Goal: Task Accomplishment & Management: Use online tool/utility

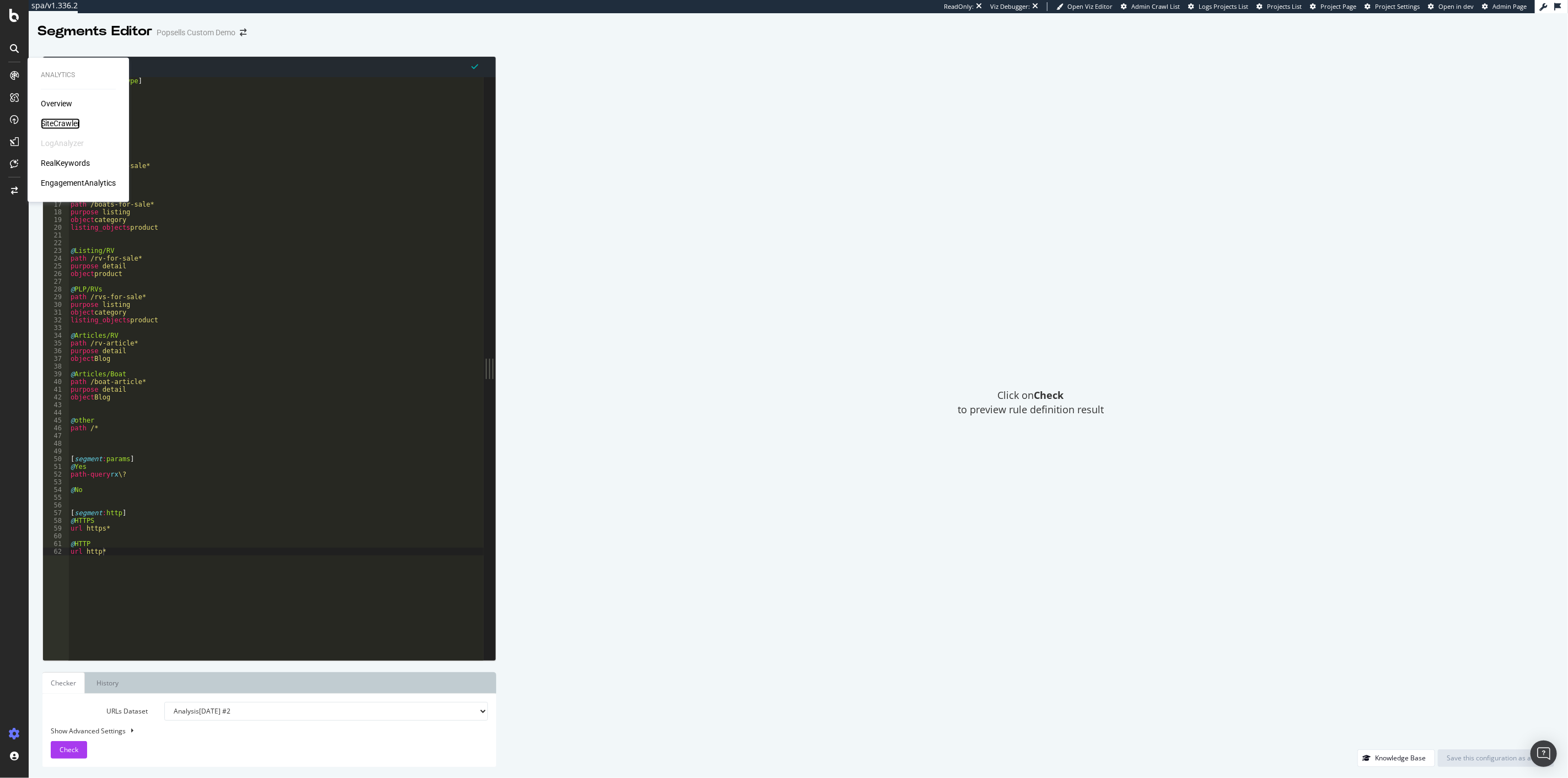
drag, startPoint x: 58, startPoint y: 106, endPoint x: 44, endPoint y: 125, distance: 23.6
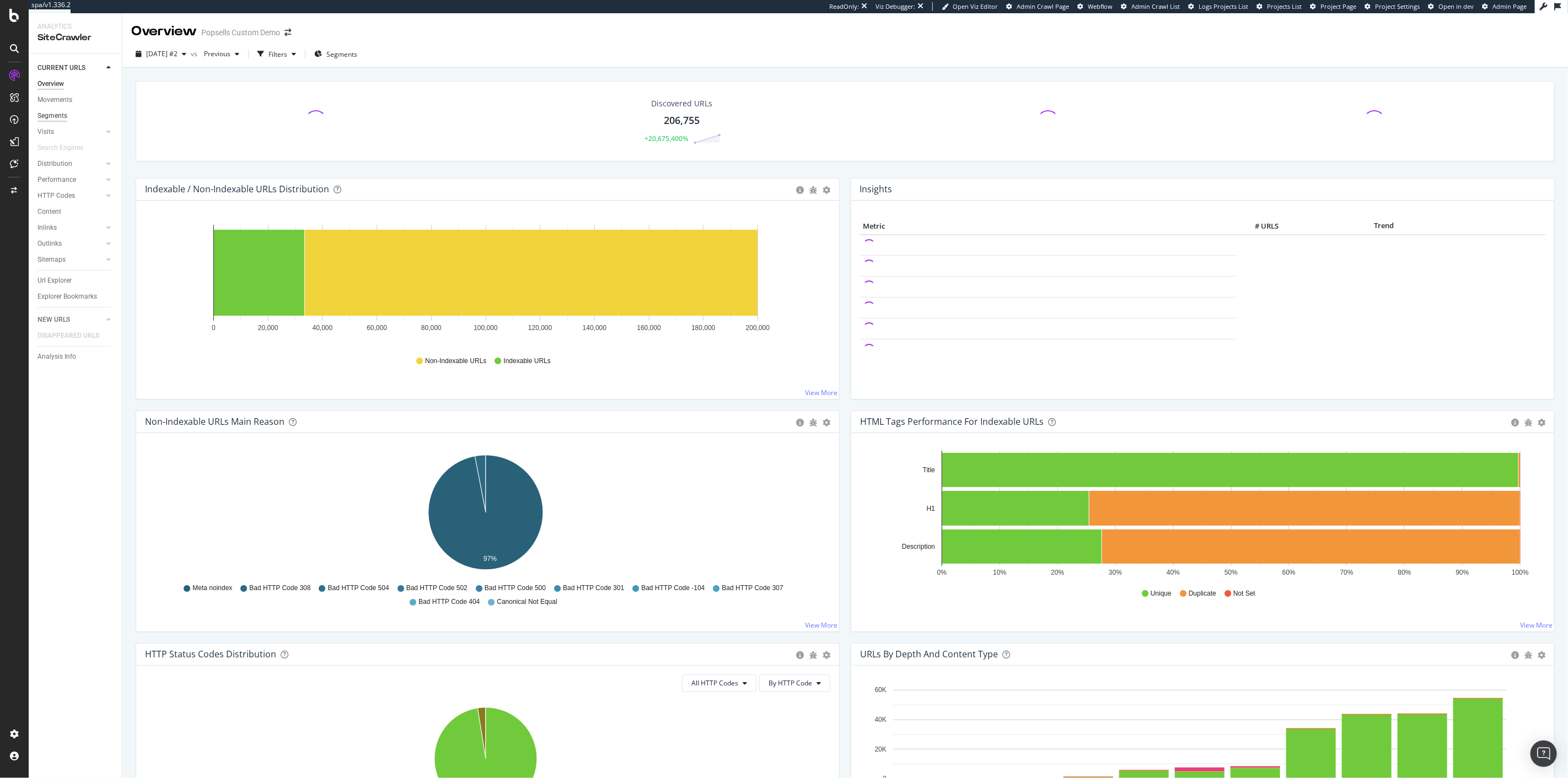
click at [61, 114] on div "Segments" at bounding box center [53, 116] width 30 height 12
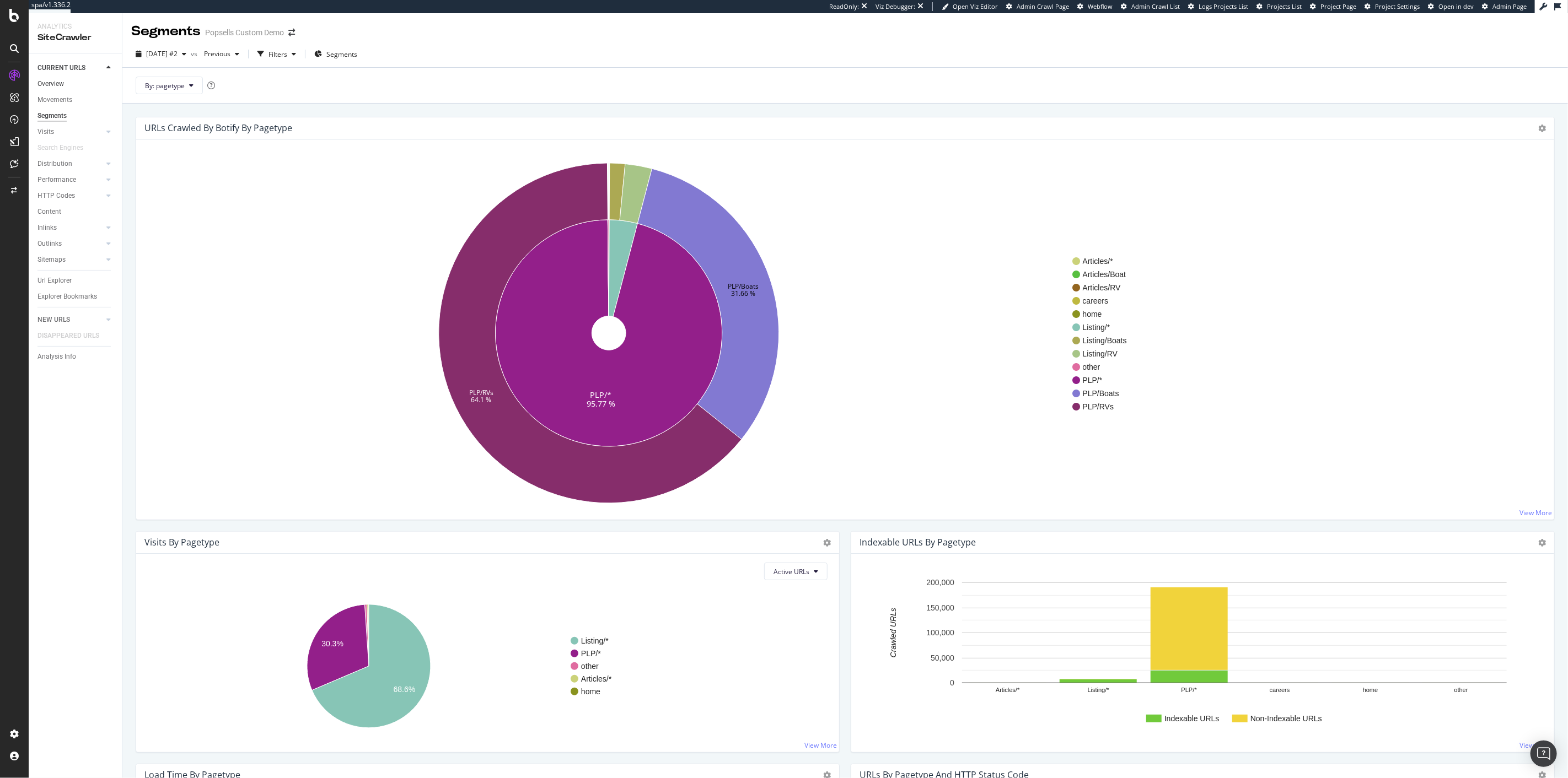
click at [66, 81] on link "Overview" at bounding box center [76, 84] width 77 height 12
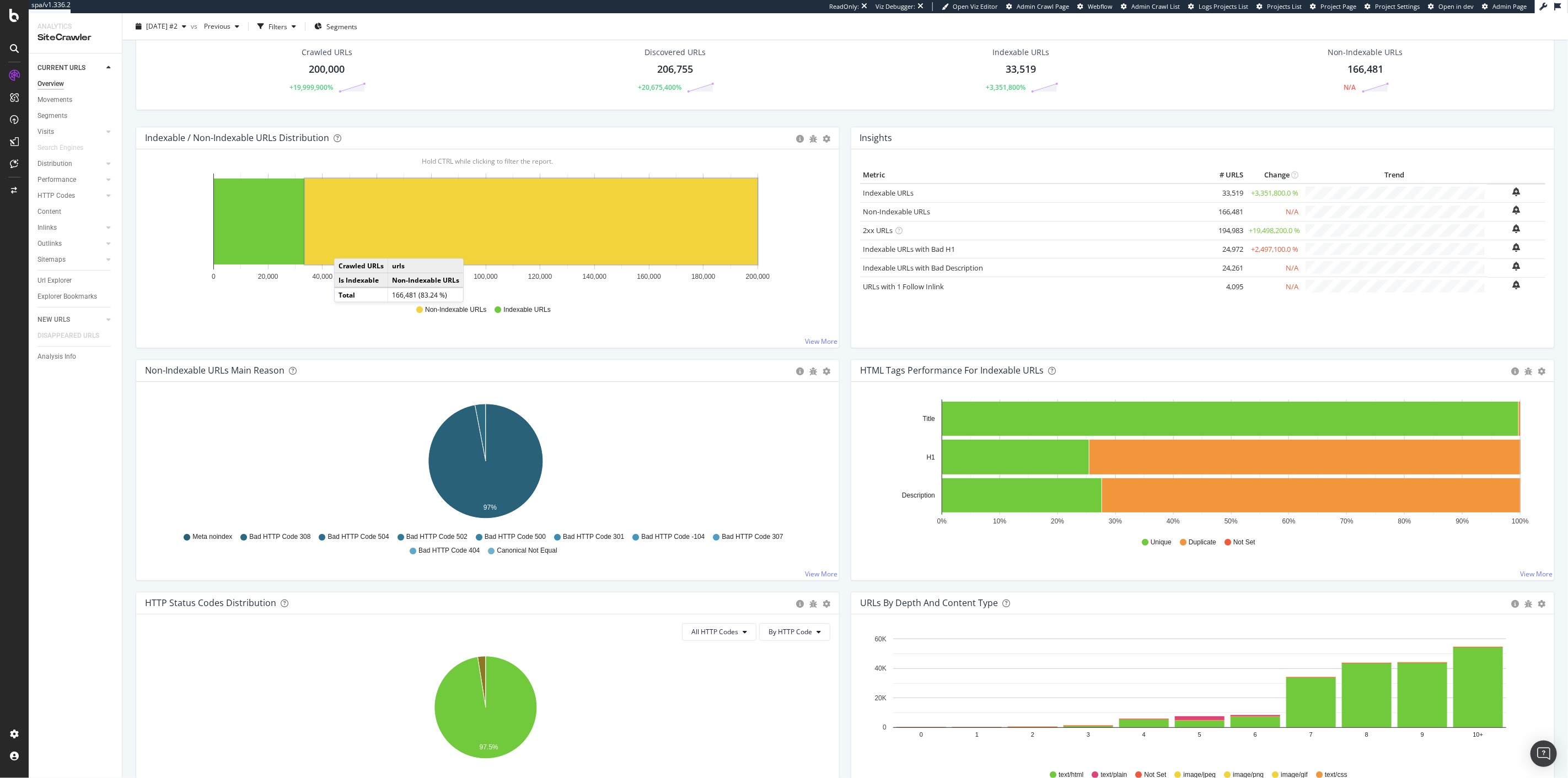
scroll to position [245, 0]
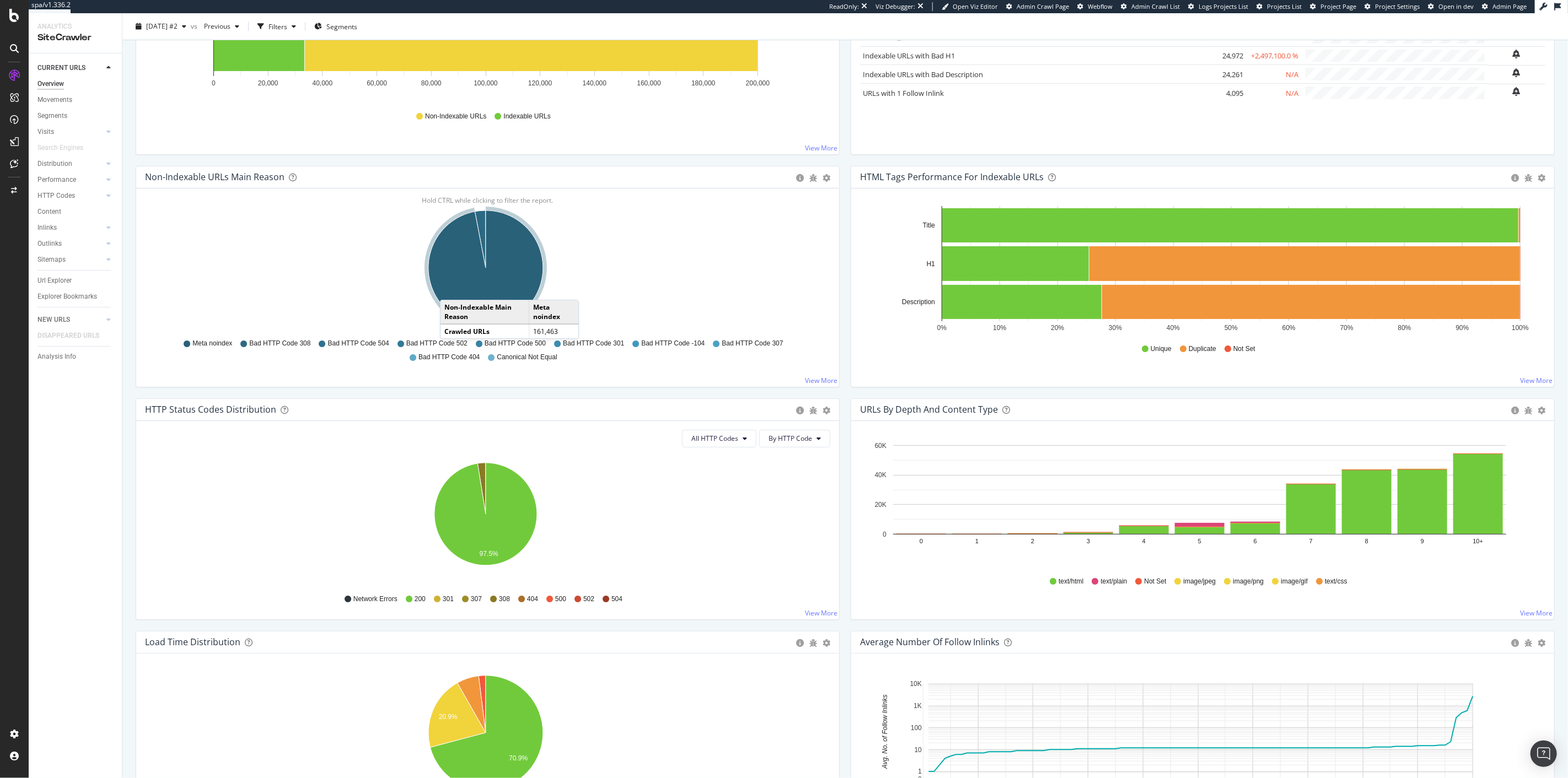
click at [451, 289] on icon "A chart." at bounding box center [485, 268] width 114 height 114
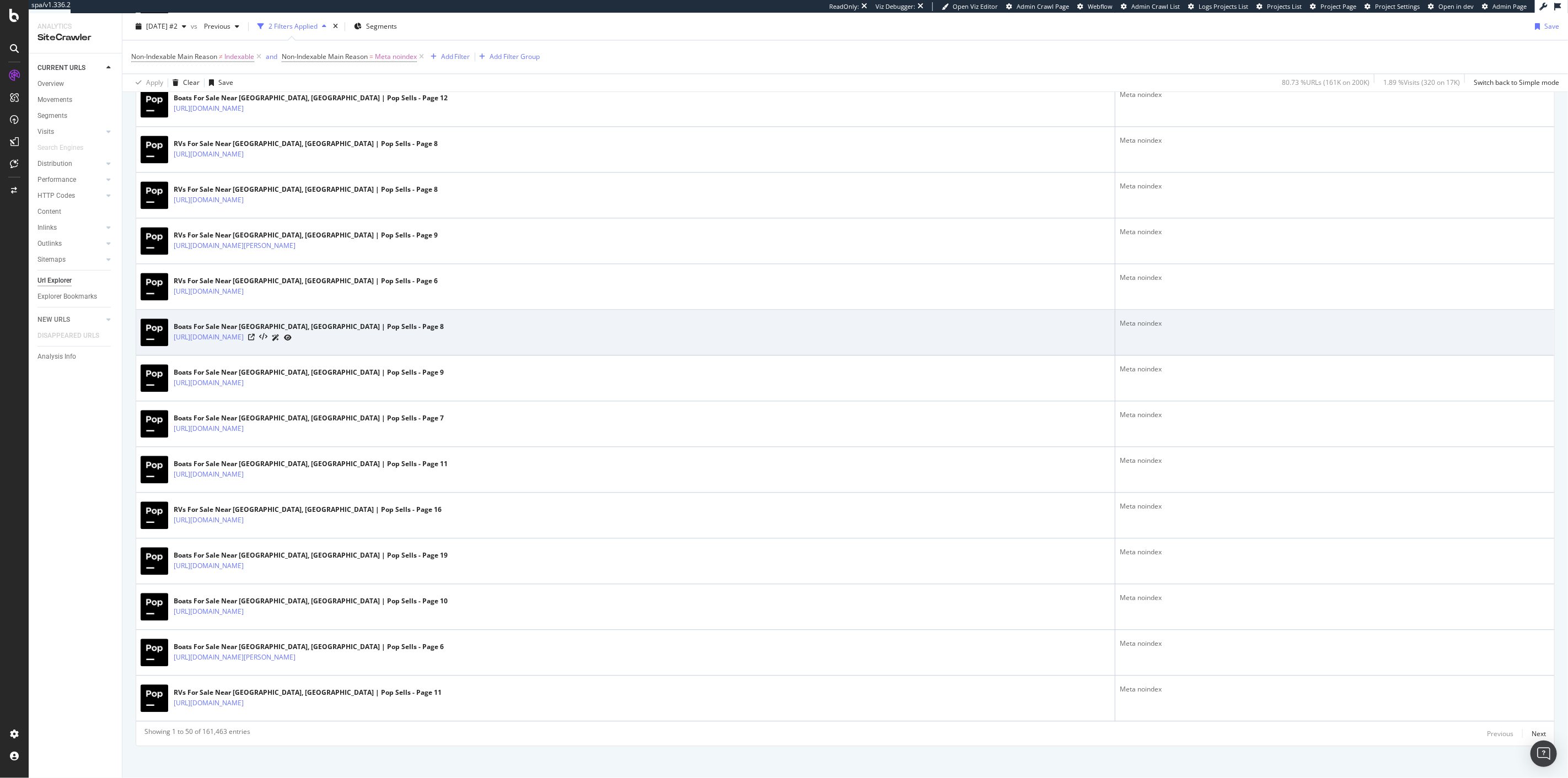
scroll to position [1952, 0]
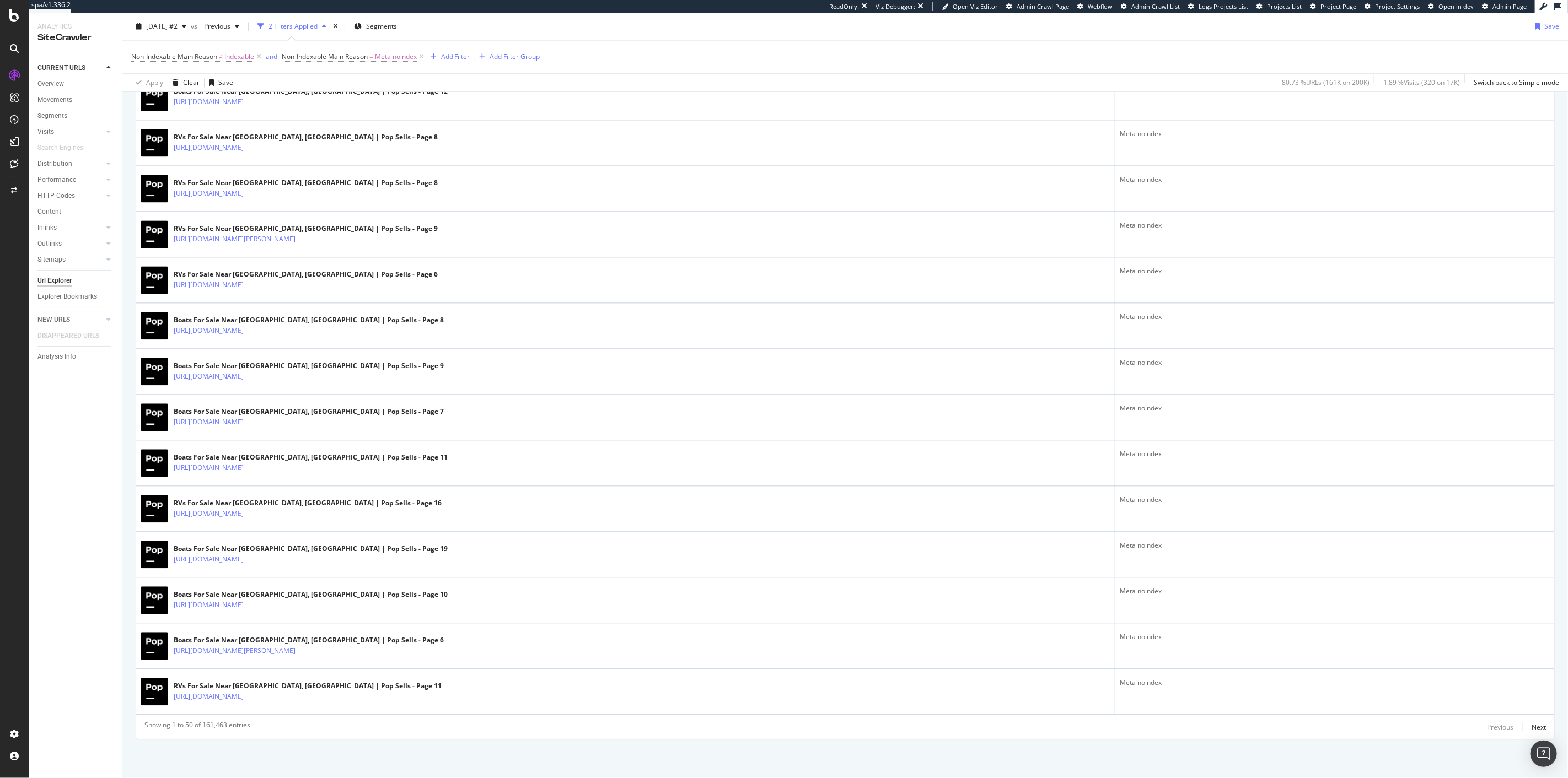
drag, startPoint x: 519, startPoint y: 312, endPoint x: 488, endPoint y: 324, distance: 33.2
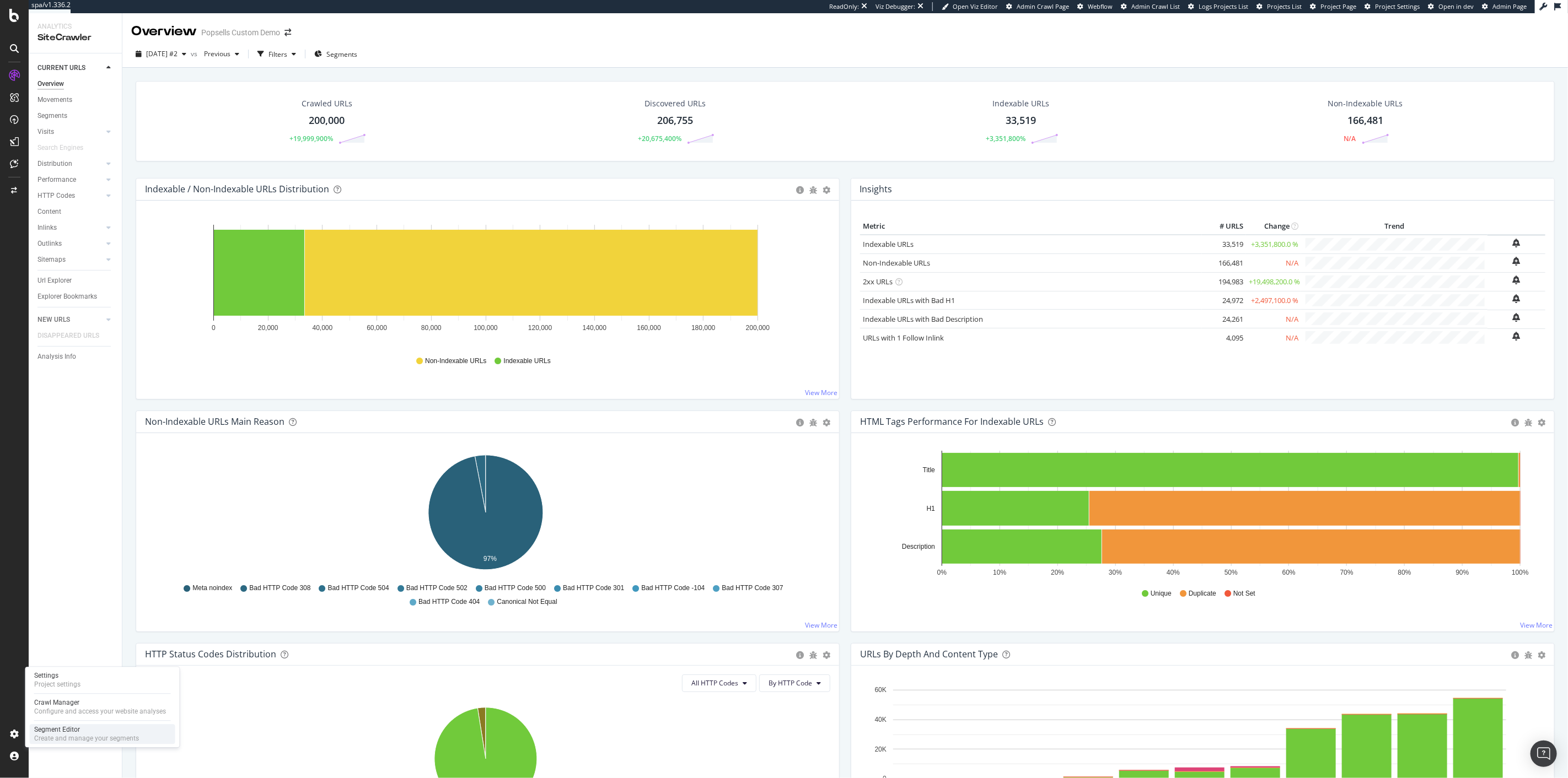
click at [77, 737] on div "Create and manage your segments" at bounding box center [86, 738] width 105 height 9
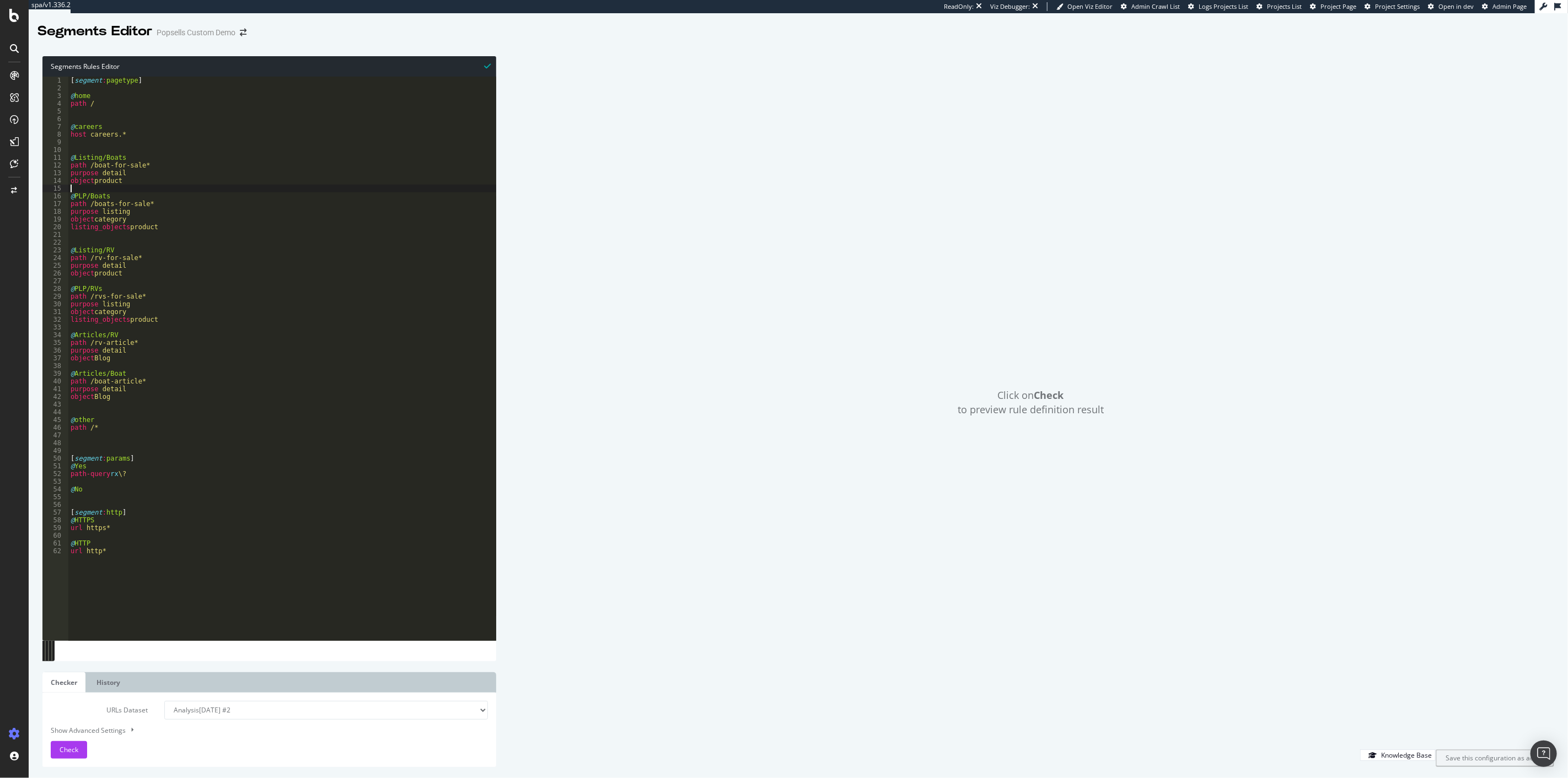
click at [170, 189] on div "[ segment : pagetype ] @ home path / @ careers host careers.* @ Listing/Boats p…" at bounding box center [282, 366] width 428 height 580
click at [174, 181] on div "[ segment : pagetype ] @ home path / @ careers host careers.* @ Listing/Boats p…" at bounding box center [282, 366] width 428 height 580
type textarea "object product"
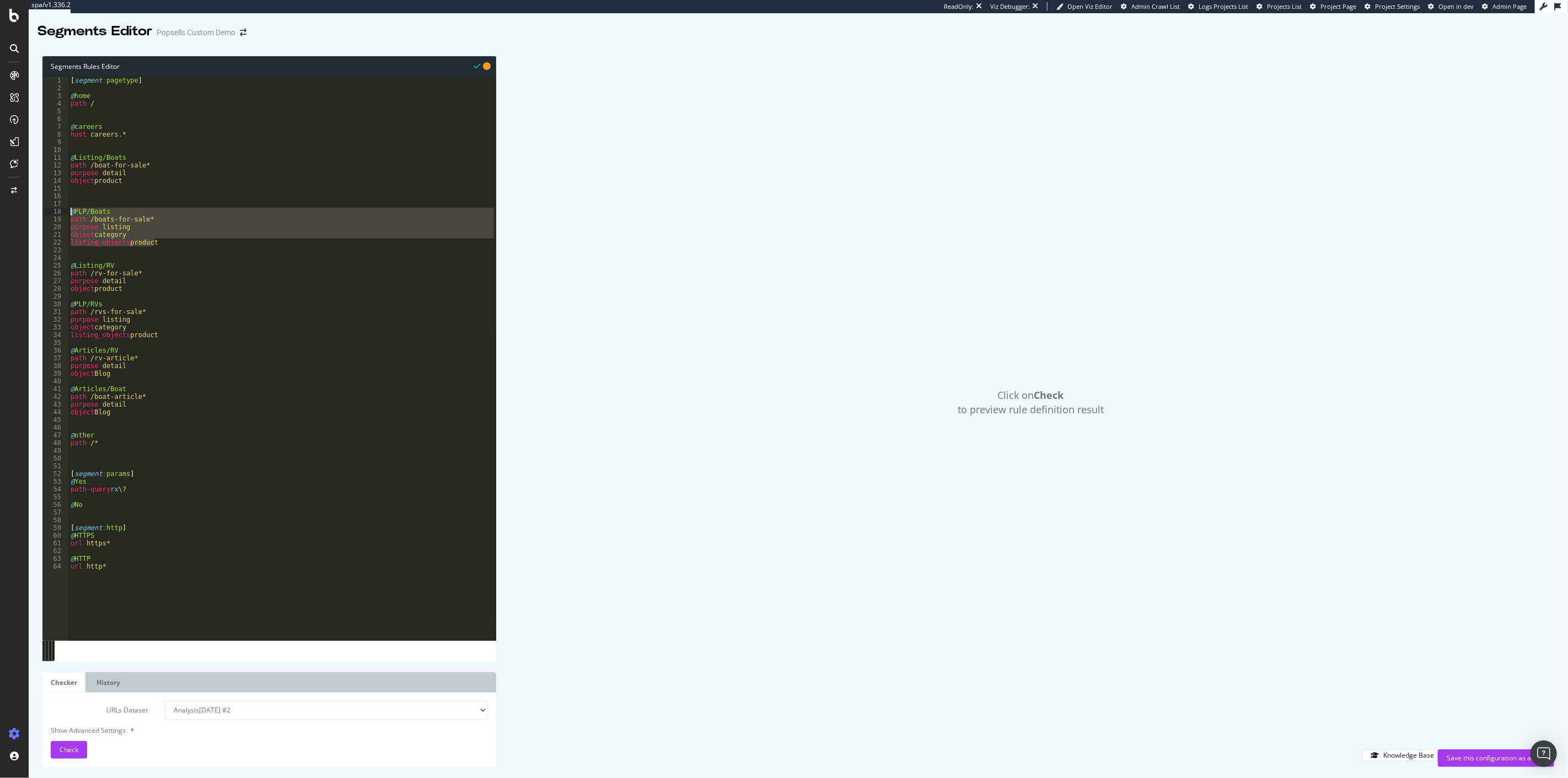
drag, startPoint x: 180, startPoint y: 244, endPoint x: 63, endPoint y: 208, distance: 122.4
click at [63, 208] on div "1 2 3 4 5 6 7 8 9 10 11 12 13 14 15 16 17 18 19 20 21 22 23 24 25 26 27 28 29 3…" at bounding box center [269, 358] width 454 height 564
type textarea "@PLP/Boats path /boats-for-sale*"
click at [95, 186] on div "[ segment : pagetype ] @ home path / @ careers host careers.* @ Listing/Boats p…" at bounding box center [282, 366] width 428 height 580
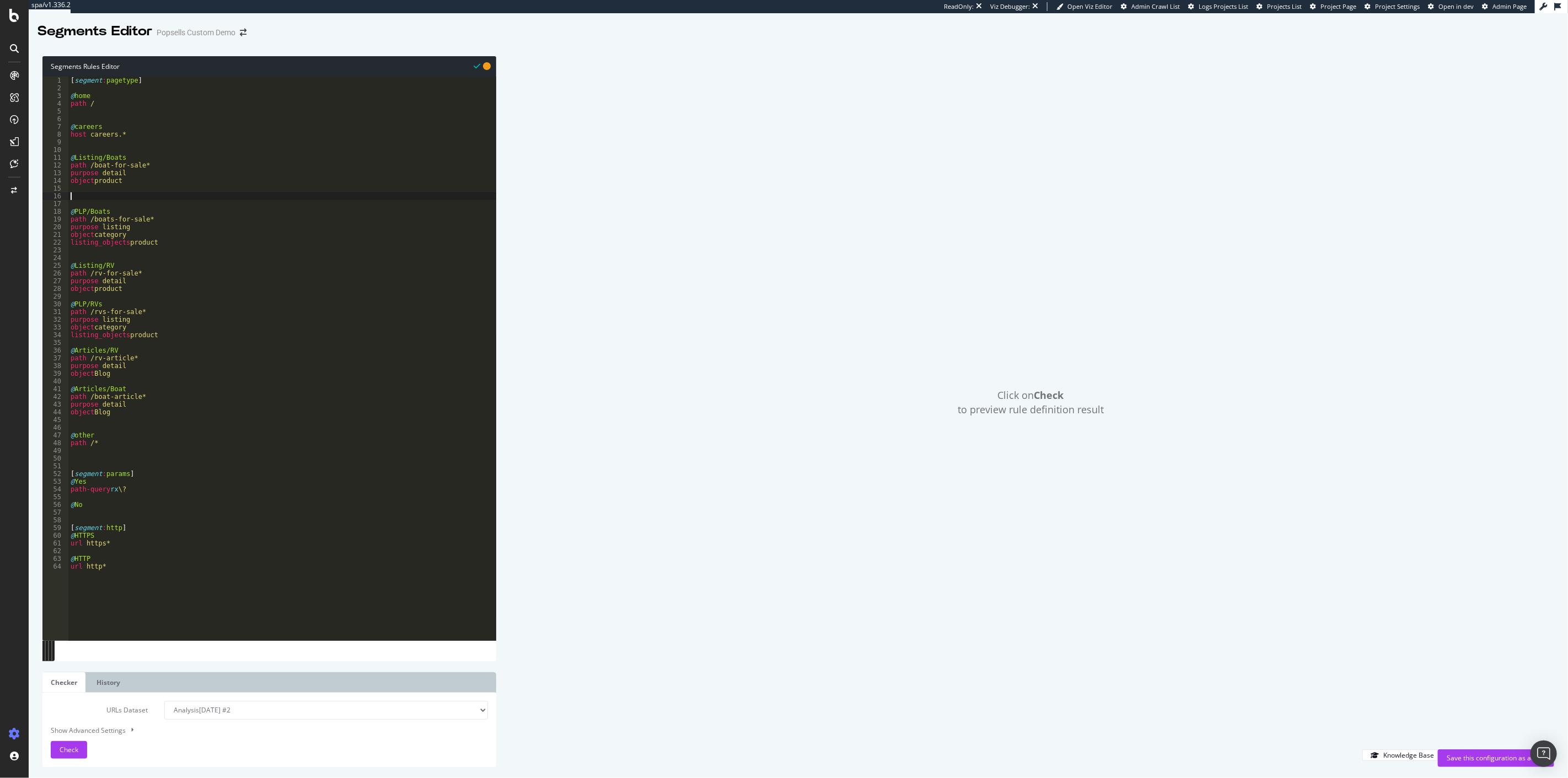
click at [89, 198] on div "[ segment : pagetype ] @ home path / @ careers host careers.* @ Listing/Boats p…" at bounding box center [282, 366] width 428 height 580
paste textarea "listing_objects product"
click at [120, 201] on div "[ segment : pagetype ] @ home path / @ careers host careers.* @ Listing/Boats p…" at bounding box center [282, 366] width 428 height 580
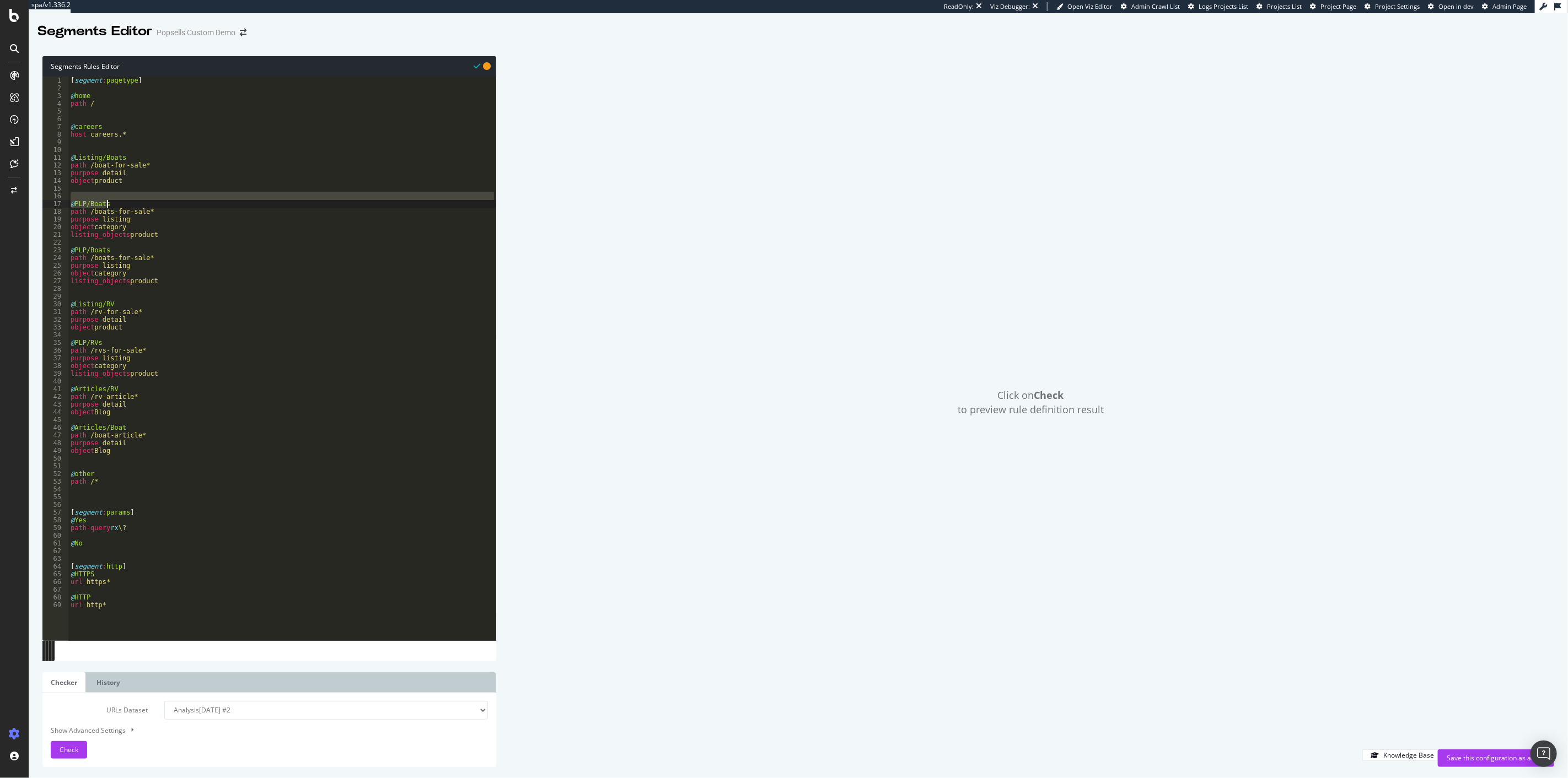
click at [119, 205] on div "[ segment : pagetype ] @ home path / @ careers host careers.* @ Listing/Boats p…" at bounding box center [282, 358] width 428 height 564
click at [167, 206] on div "[ segment : pagetype ] @ home path / @ careers host careers.* @ Listing/Boats p…" at bounding box center [282, 366] width 428 height 580
click at [158, 212] on div "[ segment : pagetype ] @ home path / @ careers host careers.* @ Listing/Boats p…" at bounding box center [282, 366] width 428 height 580
type textarea "path /boats-for-sale*"
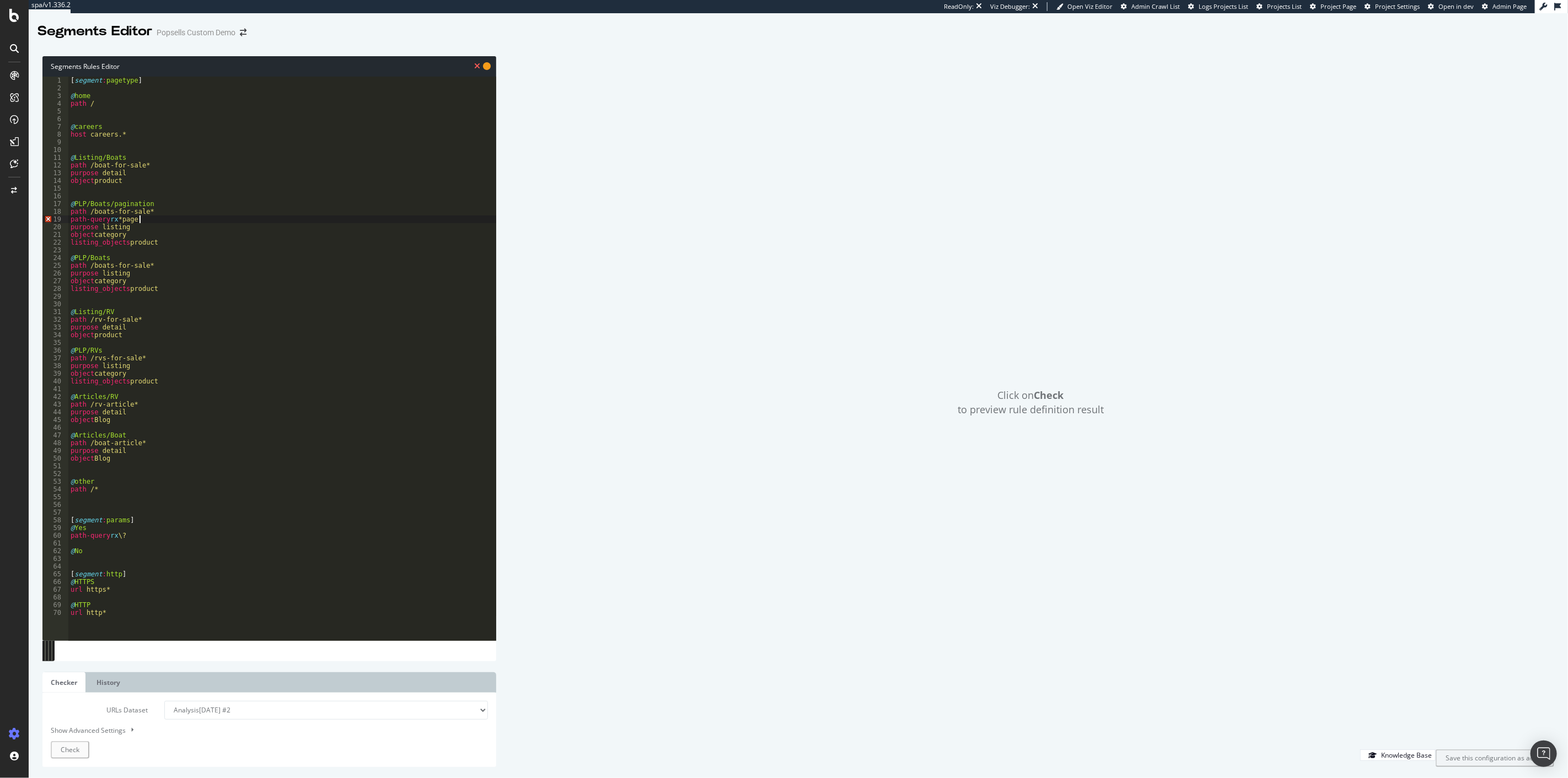
scroll to position [0, 4]
click at [119, 221] on div "[ segment : pagetype ] @ home path / @ careers host careers.* @ Listing/Boats p…" at bounding box center [282, 366] width 428 height 580
type textarea "path-query *page*"
click at [147, 226] on div "[ segment : pagetype ] @ home path / @ careers host careers.* @ Listing/Boats p…" at bounding box center [282, 366] width 428 height 580
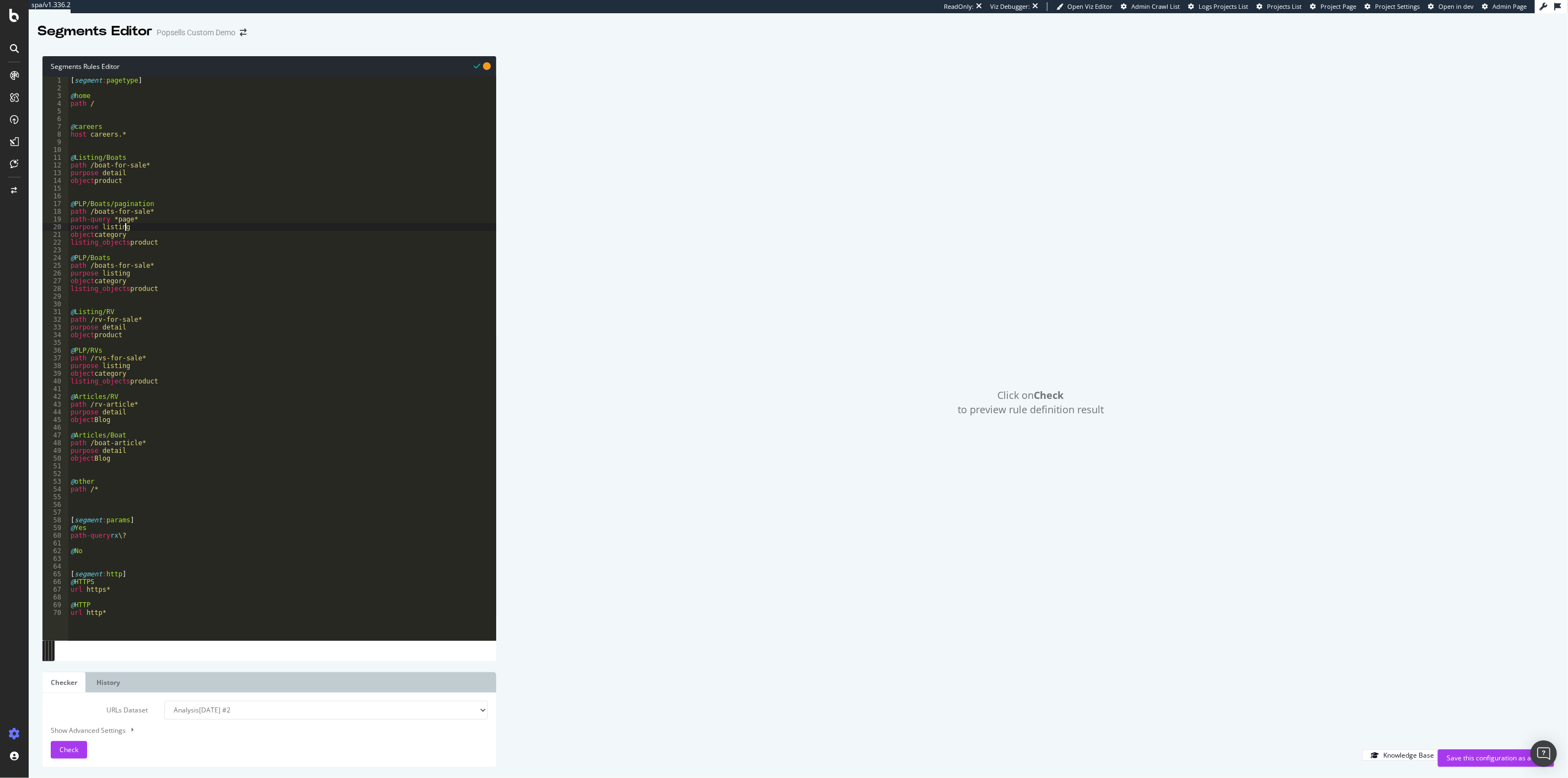
scroll to position [0, 3]
click at [141, 233] on div "[ segment : pagetype ] @ home path / @ careers host careers.* @ Listing/Boats p…" at bounding box center [282, 366] width 428 height 580
click at [149, 221] on div "[ segment : pagetype ] @ home path / @ careers host careers.* @ Listing/Boats p…" at bounding box center [282, 366] width 428 height 580
paste textarea "flag p+"
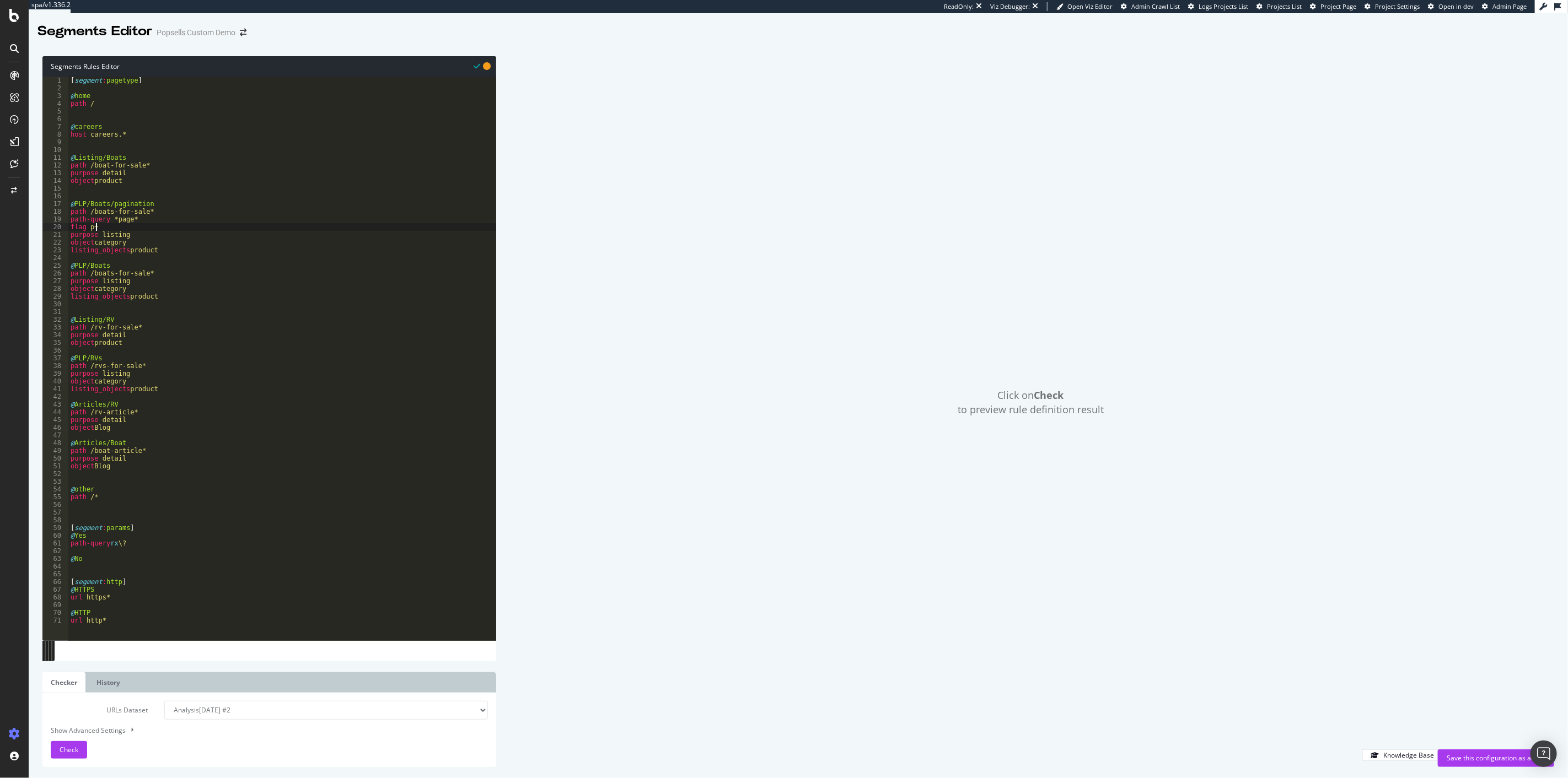
click at [155, 274] on div "[ segment : pagetype ] @ home path / @ careers host careers.* @ Listing/Boats p…" at bounding box center [282, 366] width 428 height 580
type textarea "path /boats-for-sale*"
type textarea "flag p1"
click at [64, 751] on span "Check" at bounding box center [68, 749] width 19 height 9
